Goal: Task Accomplishment & Management: Manage account settings

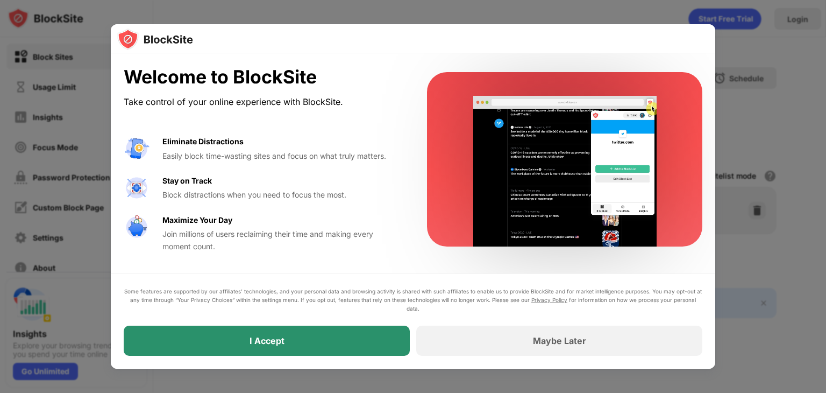
click at [343, 338] on div "I Accept" at bounding box center [267, 340] width 286 height 30
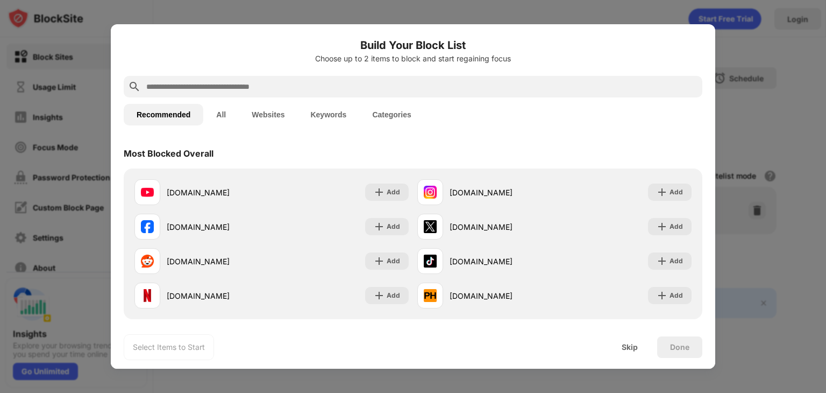
click at [295, 87] on input "text" at bounding box center [421, 86] width 553 height 13
click at [295, 83] on input "text" at bounding box center [421, 86] width 553 height 13
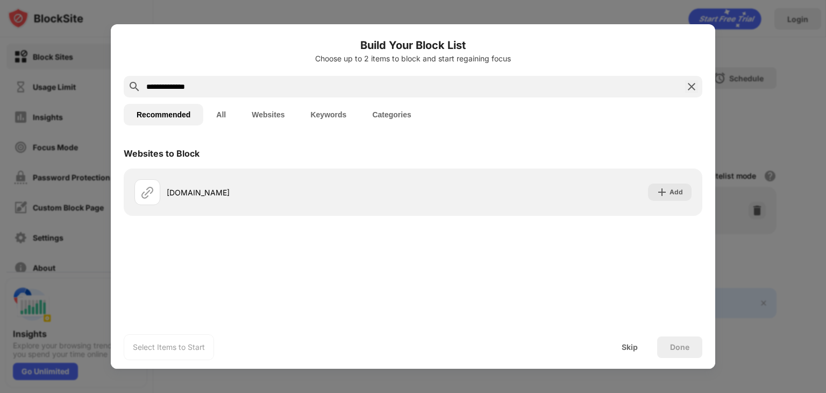
type input "**********"
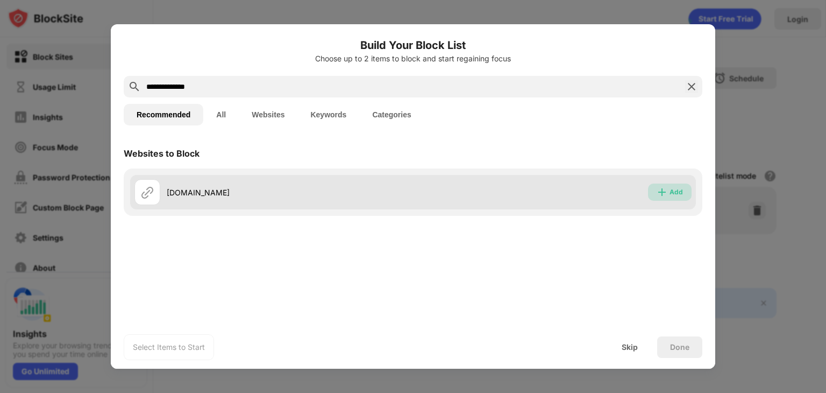
click at [675, 195] on div "Add" at bounding box center [676, 192] width 13 height 11
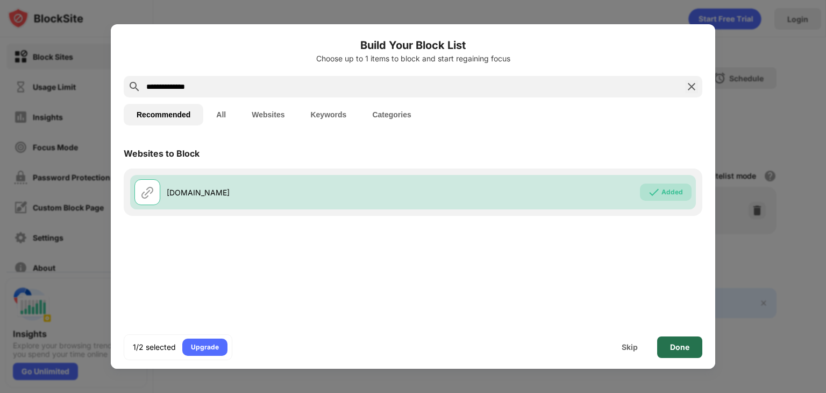
click at [677, 347] on div "Done" at bounding box center [679, 347] width 19 height 9
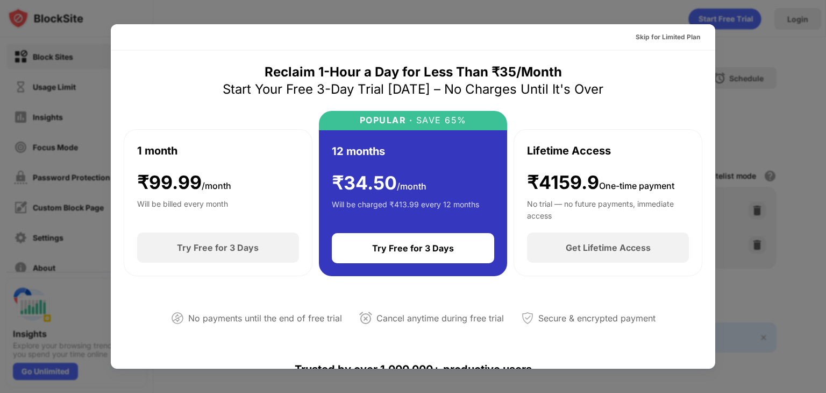
click at [430, 332] on div "No payments until the end of free trial Cancel anytime during free trial Secure…" at bounding box center [413, 316] width 579 height 54
drag, startPoint x: 430, startPoint y: 332, endPoint x: 707, endPoint y: 321, distance: 276.7
click at [707, 321] on div "Skip for Limited Plan Reclaim 1-Hour a Day for Less Than ₹35/Month Start Your F…" at bounding box center [413, 196] width 605 height 344
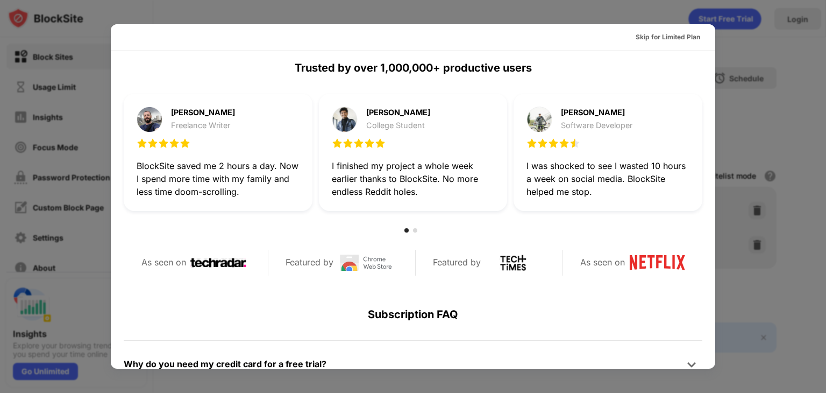
scroll to position [525, 0]
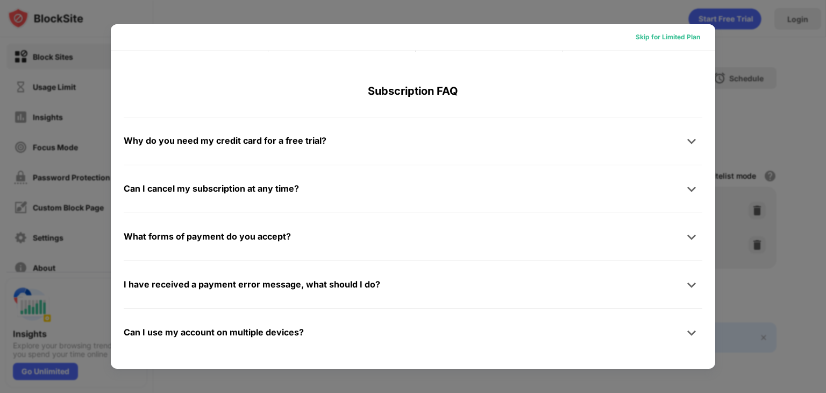
click at [655, 36] on div "Skip for Limited Plan" at bounding box center [668, 37] width 65 height 11
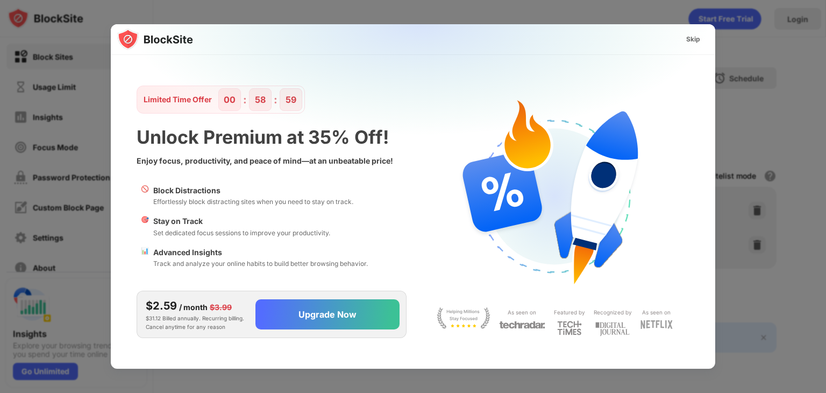
scroll to position [0, 0]
click at [694, 33] on div "Skip" at bounding box center [693, 39] width 31 height 17
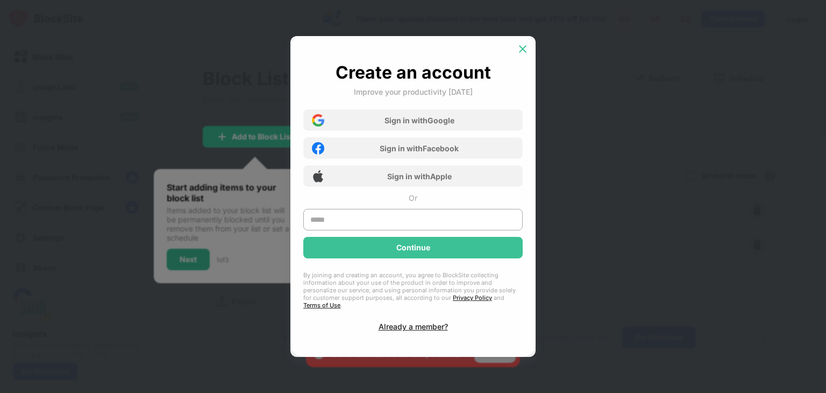
click at [522, 54] on img at bounding box center [523, 49] width 11 height 11
